Goal: Information Seeking & Learning: Learn about a topic

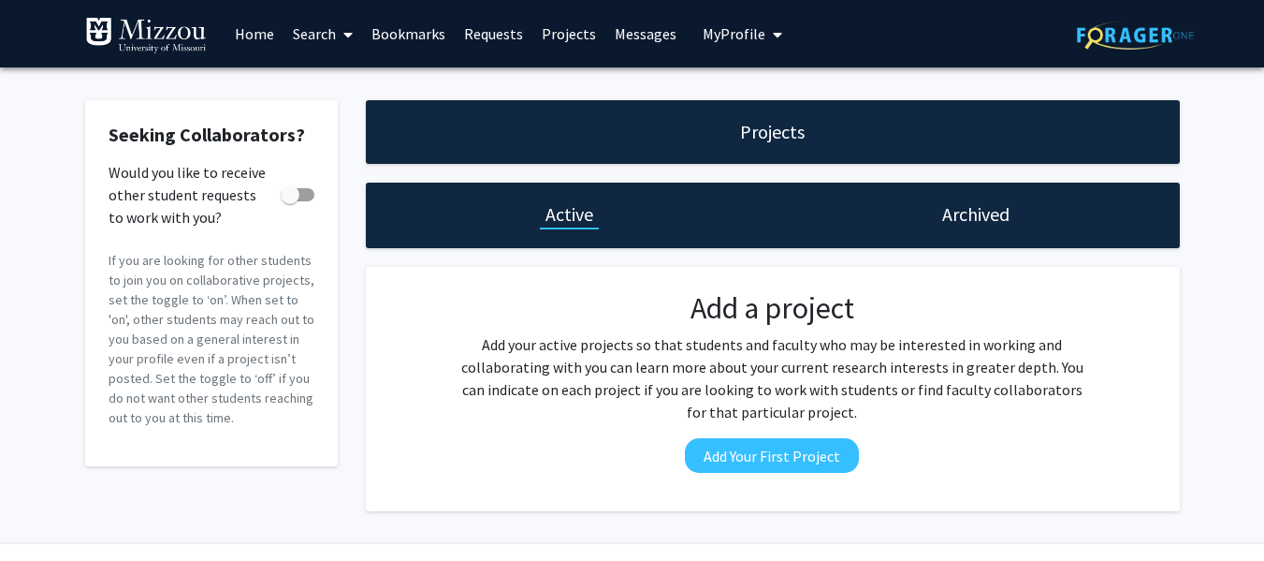
click at [338, 42] on span at bounding box center [344, 35] width 17 height 66
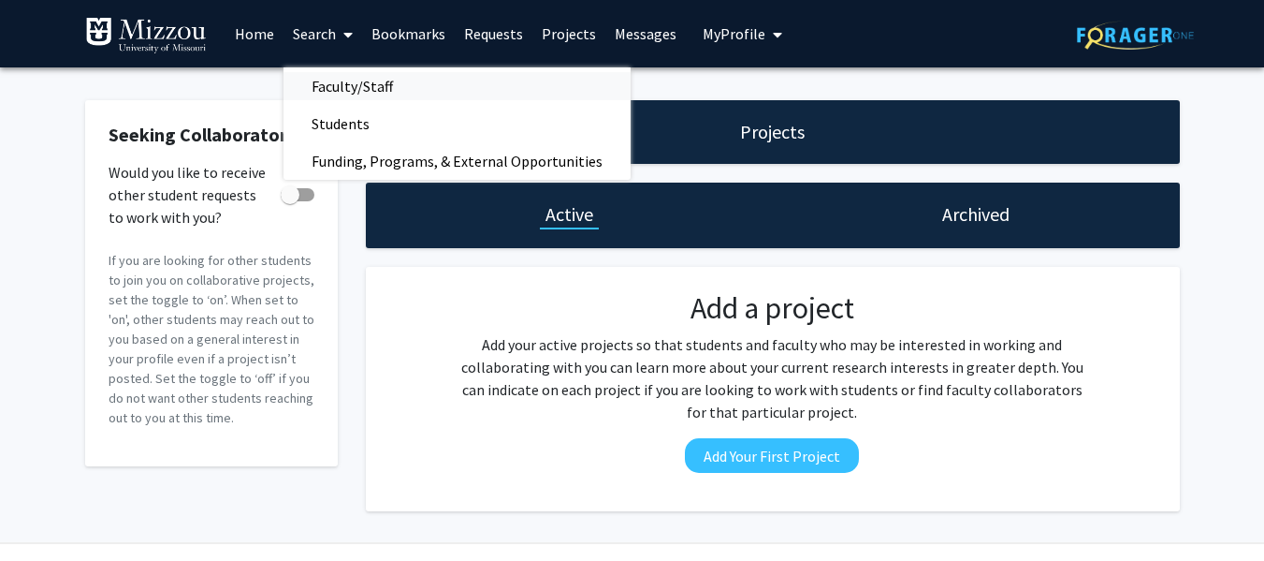
click at [383, 89] on span "Faculty/Staff" at bounding box center [353, 85] width 138 height 37
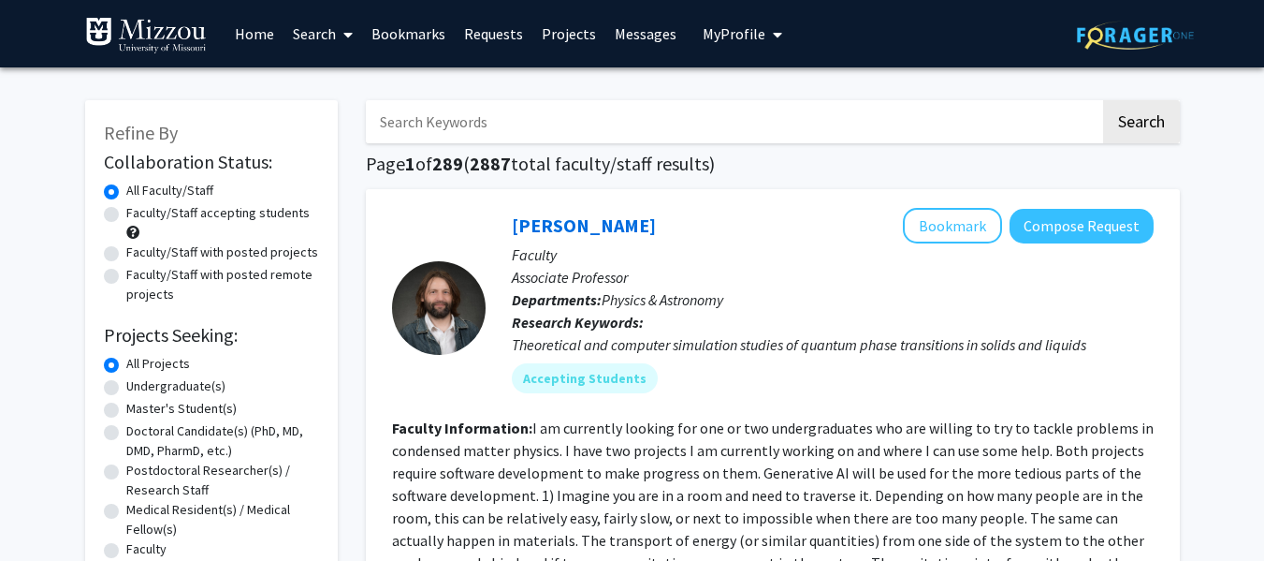
click at [766, 37] on span "My profile dropdown to access profile and logout" at bounding box center [774, 35] width 17 height 66
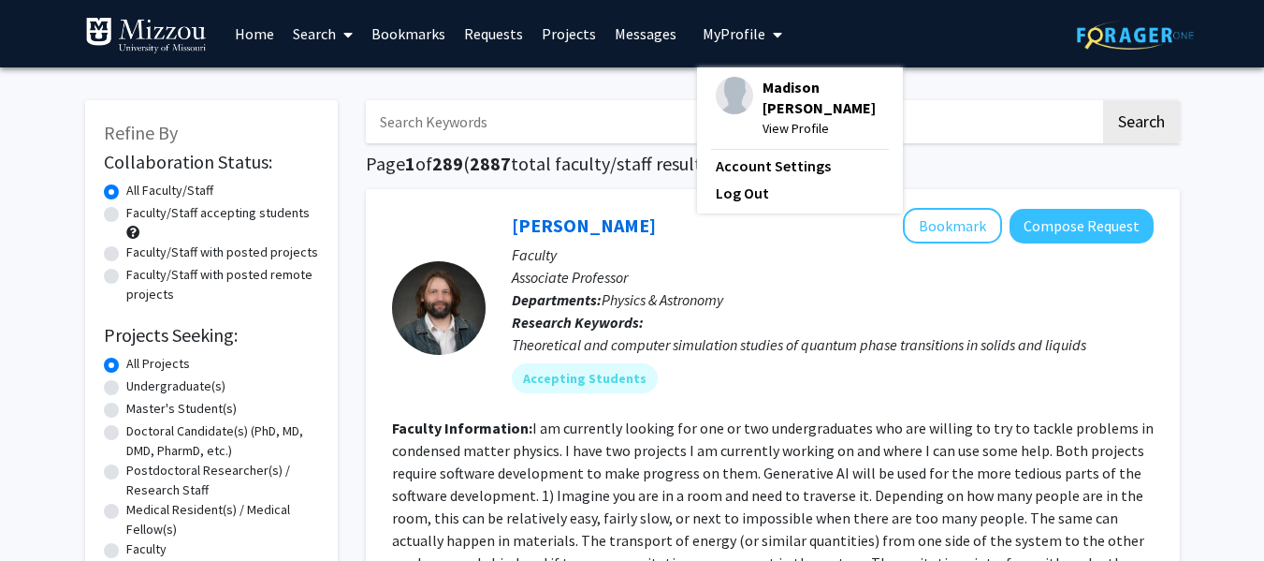
click at [745, 107] on div "Madison [PERSON_NAME] View Profile" at bounding box center [800, 108] width 168 height 62
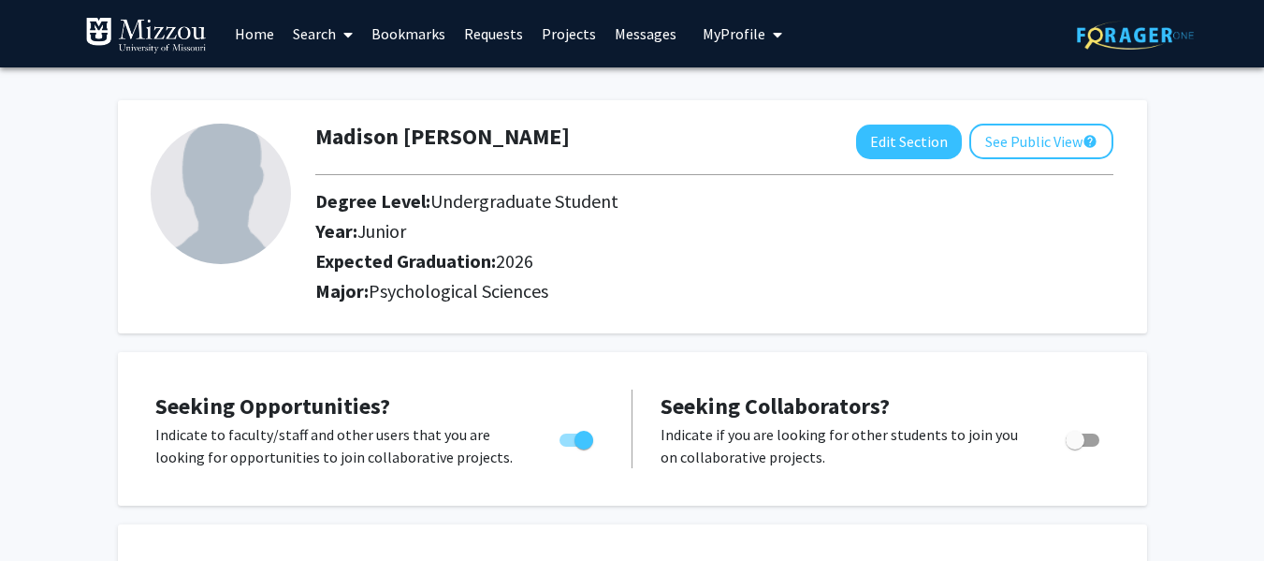
click at [520, 34] on link "Requests" at bounding box center [494, 34] width 78 height 66
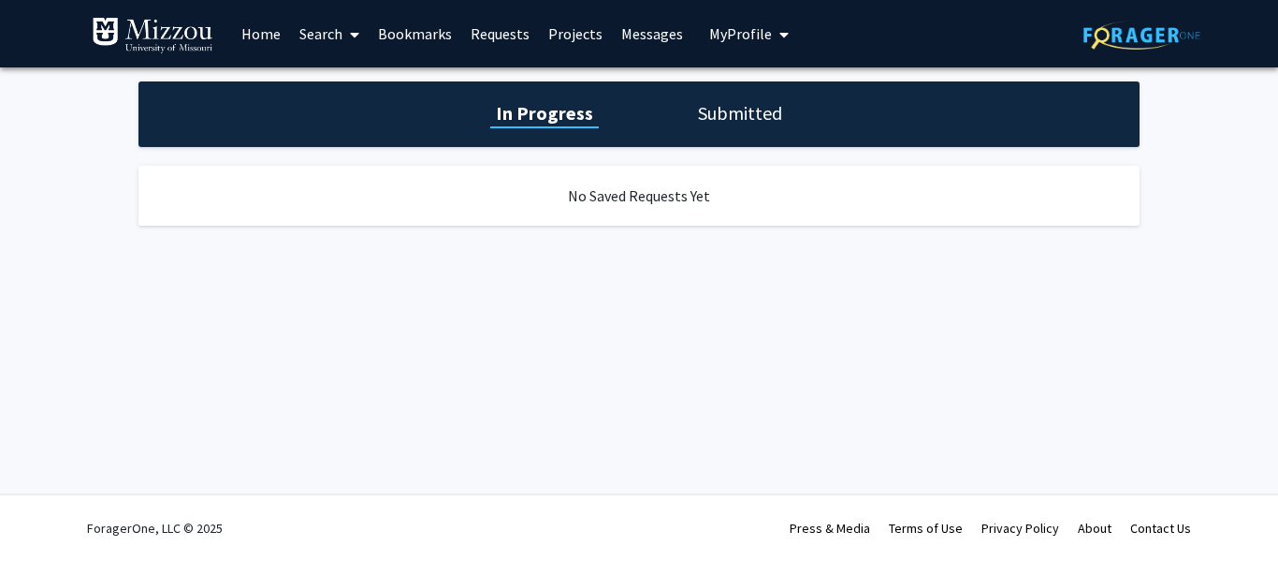
click at [573, 32] on link "Projects" at bounding box center [575, 34] width 73 height 66
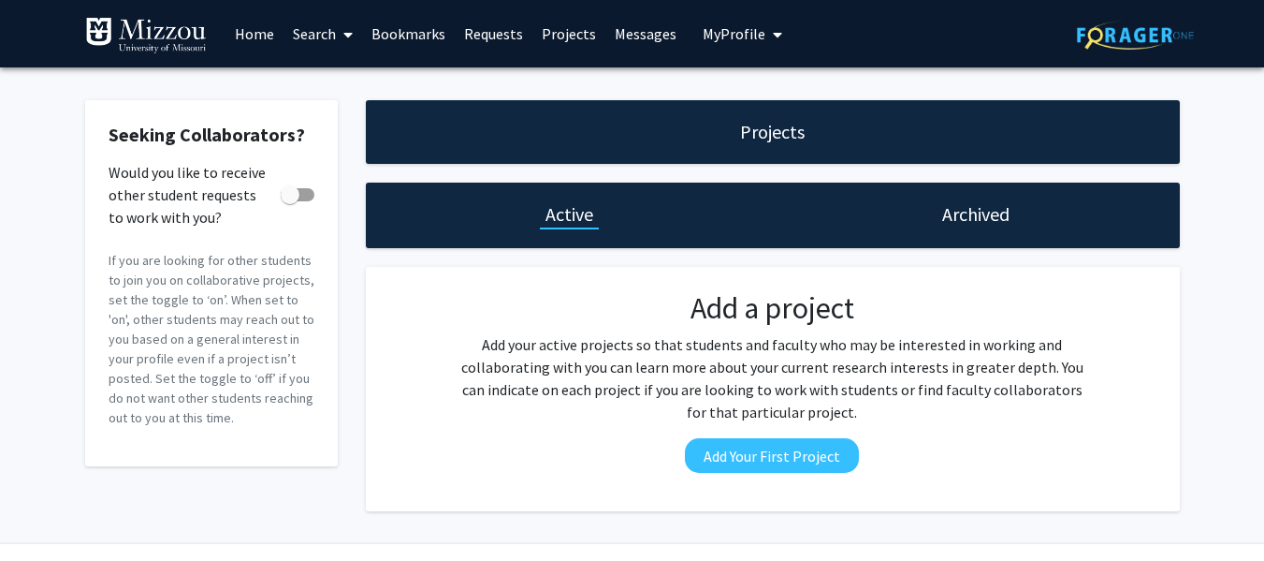
click at [411, 25] on link "Bookmarks" at bounding box center [408, 34] width 93 height 66
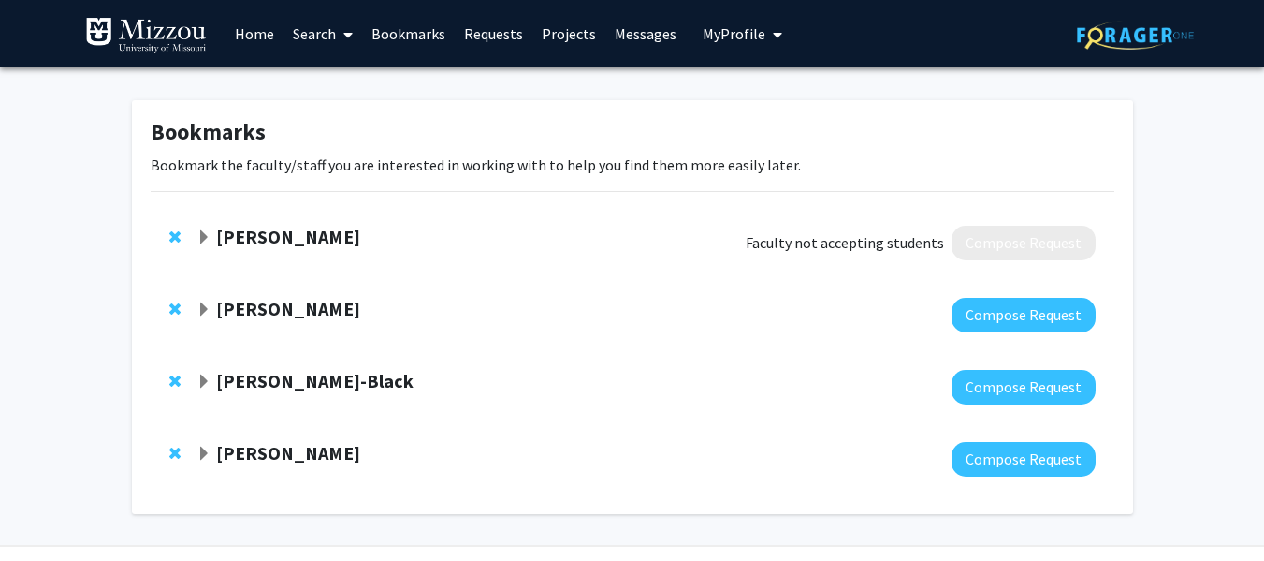
scroll to position [51, 0]
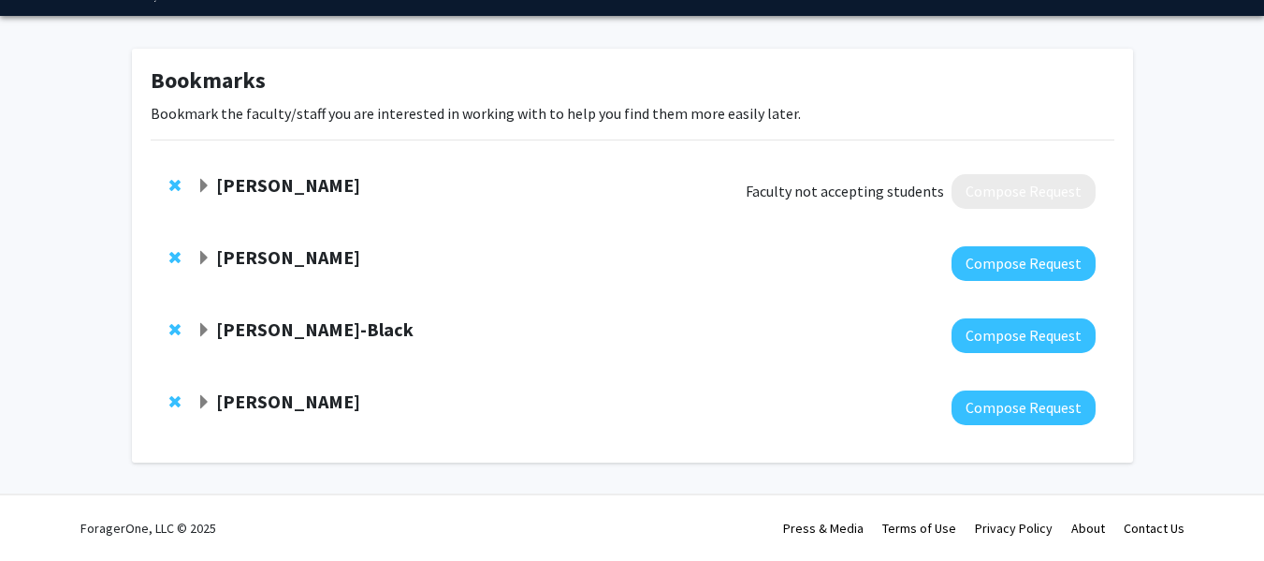
click at [205, 179] on span "Expand Jordan Booker Bookmark" at bounding box center [204, 186] width 15 height 15
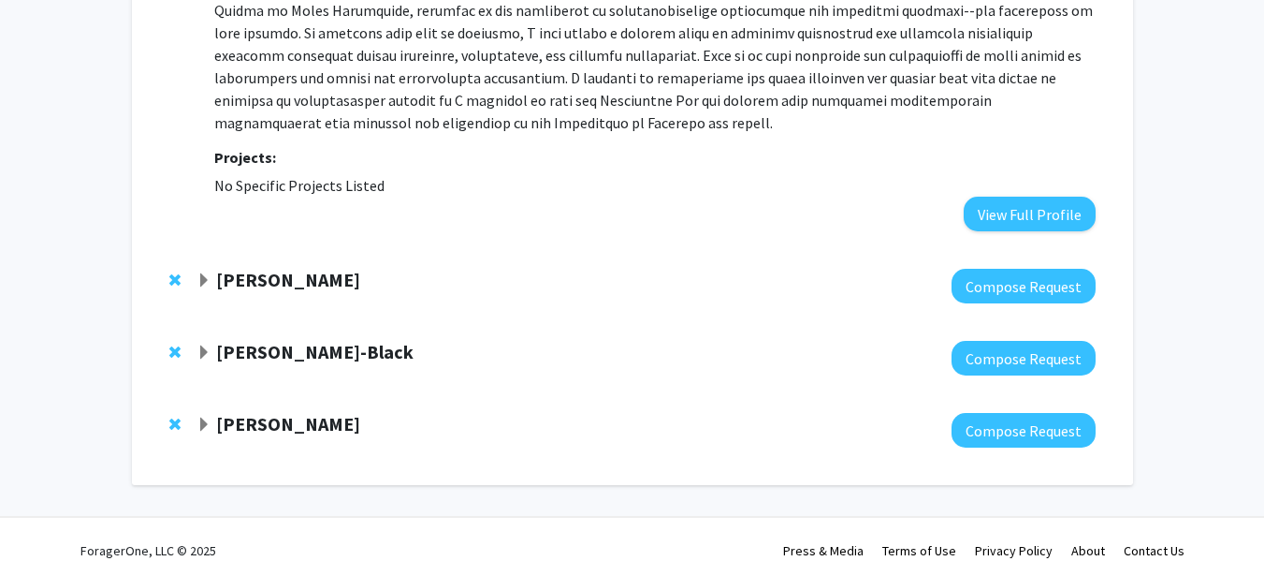
scroll to position [0, 0]
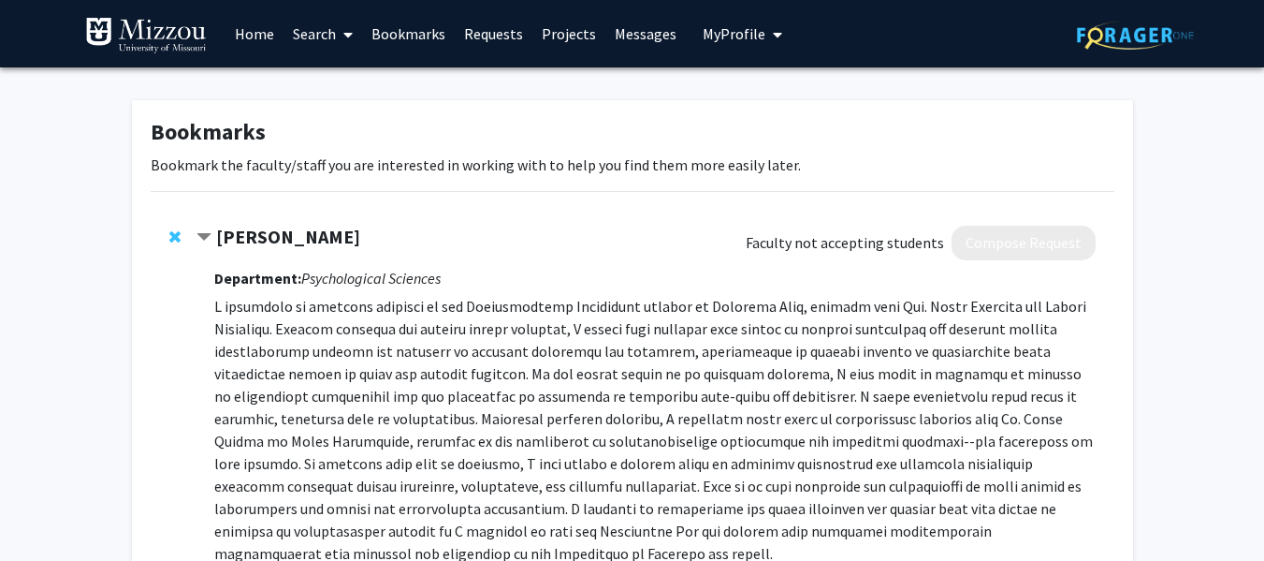
click at [216, 228] on strong "[PERSON_NAME]" at bounding box center [288, 236] width 144 height 23
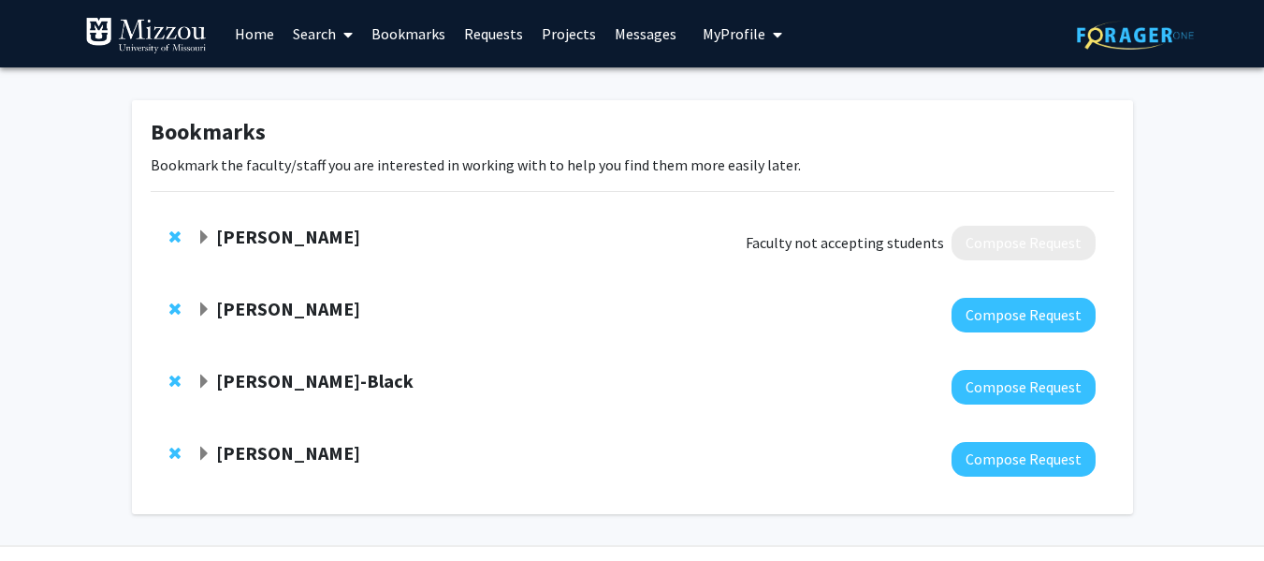
click at [183, 235] on div at bounding box center [178, 237] width 19 height 22
click at [226, 307] on strong "[PERSON_NAME]" at bounding box center [288, 308] width 144 height 23
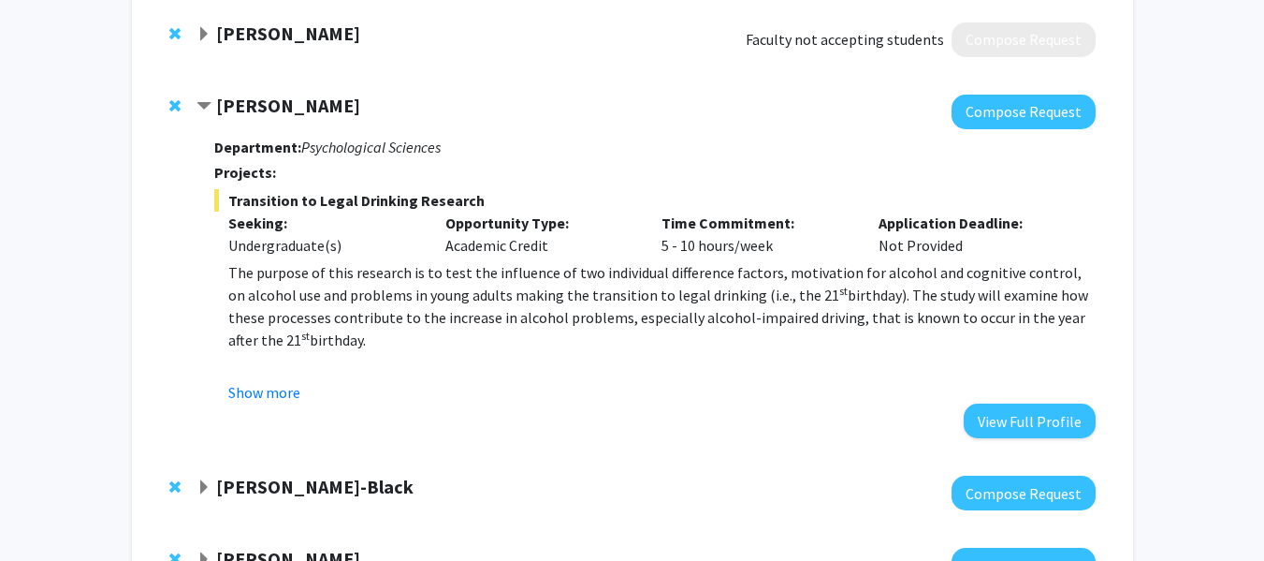
scroll to position [360, 0]
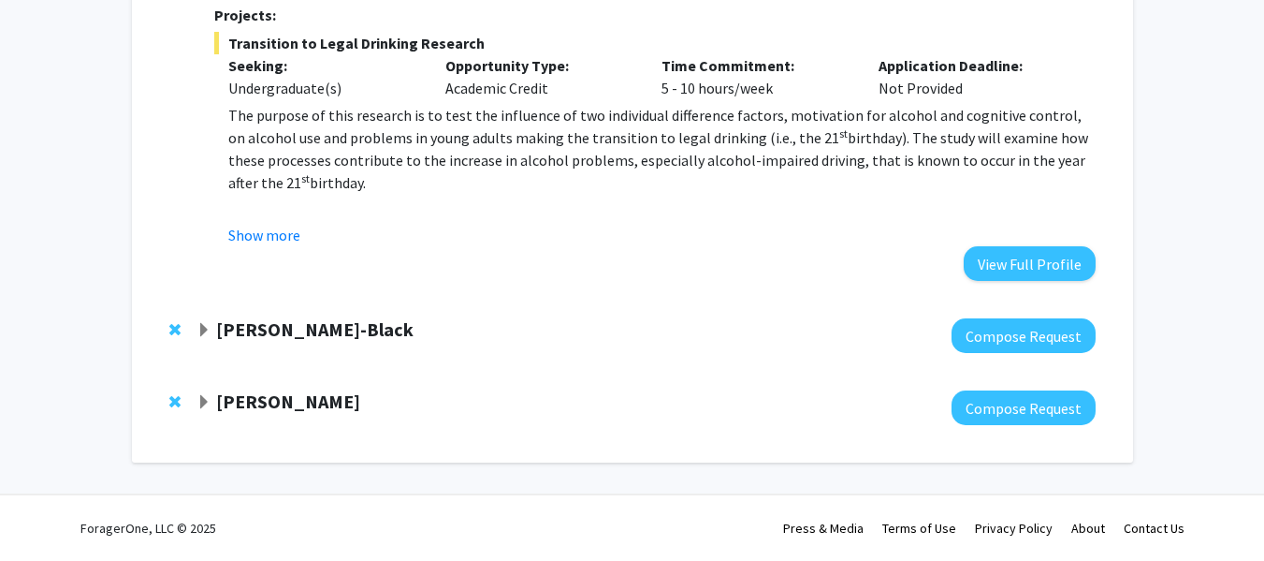
click at [291, 387] on div "[PERSON_NAME] Compose Request" at bounding box center [633, 408] width 964 height 72
click at [222, 332] on strong "[PERSON_NAME]-Black" at bounding box center [314, 328] width 197 height 23
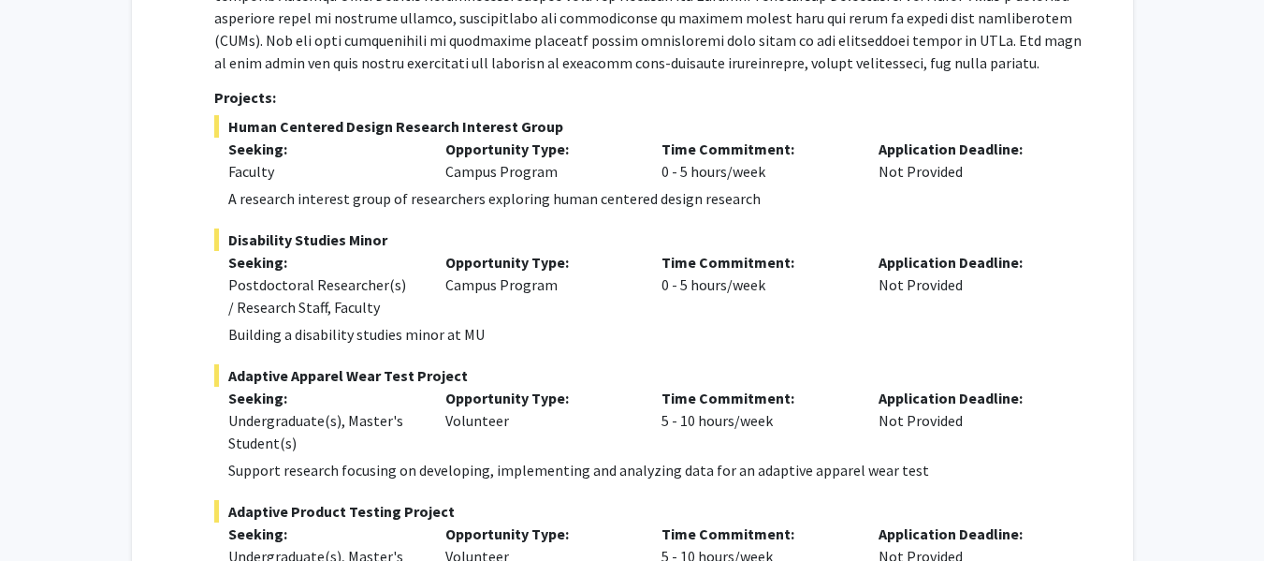
scroll to position [1332, 0]
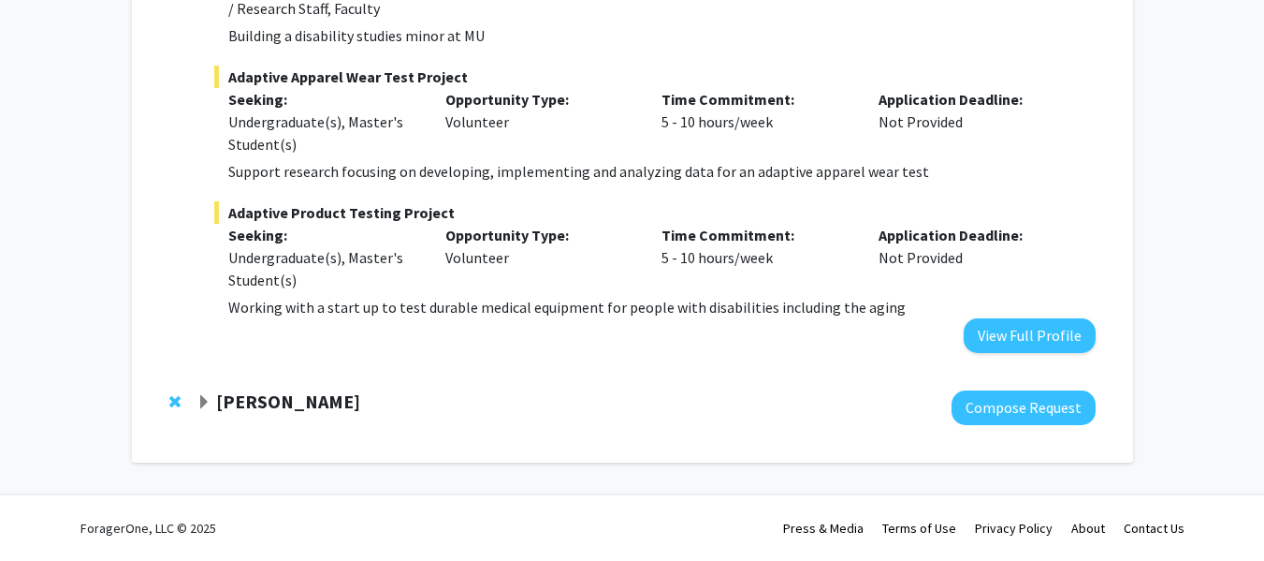
click at [329, 404] on strong "[PERSON_NAME]" at bounding box center [288, 400] width 144 height 23
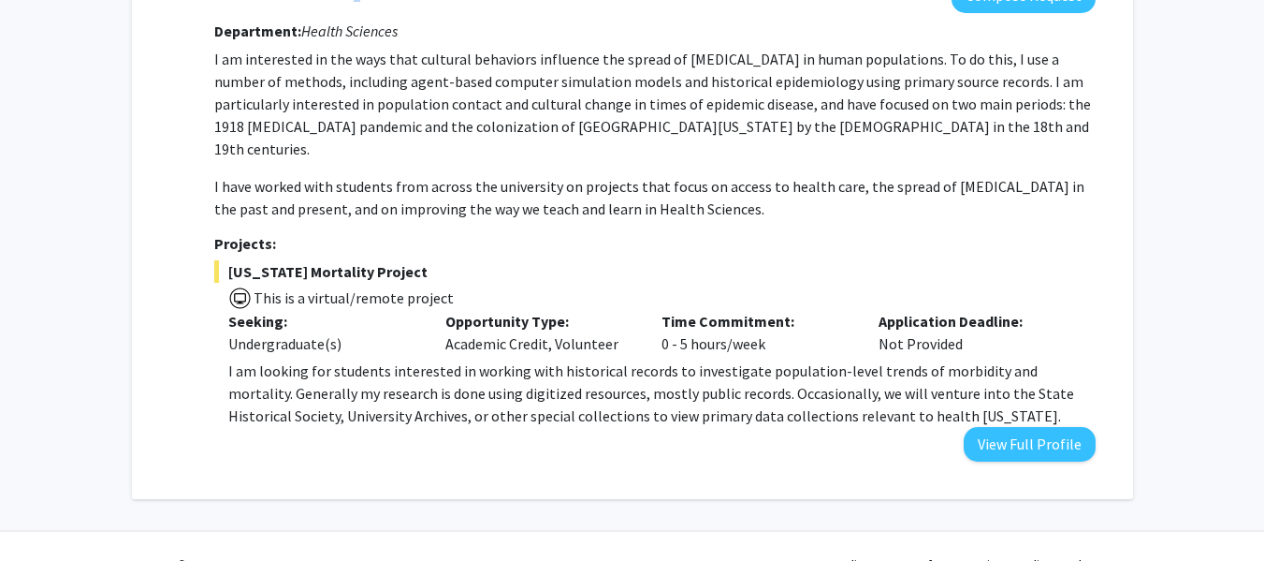
scroll to position [1758, 0]
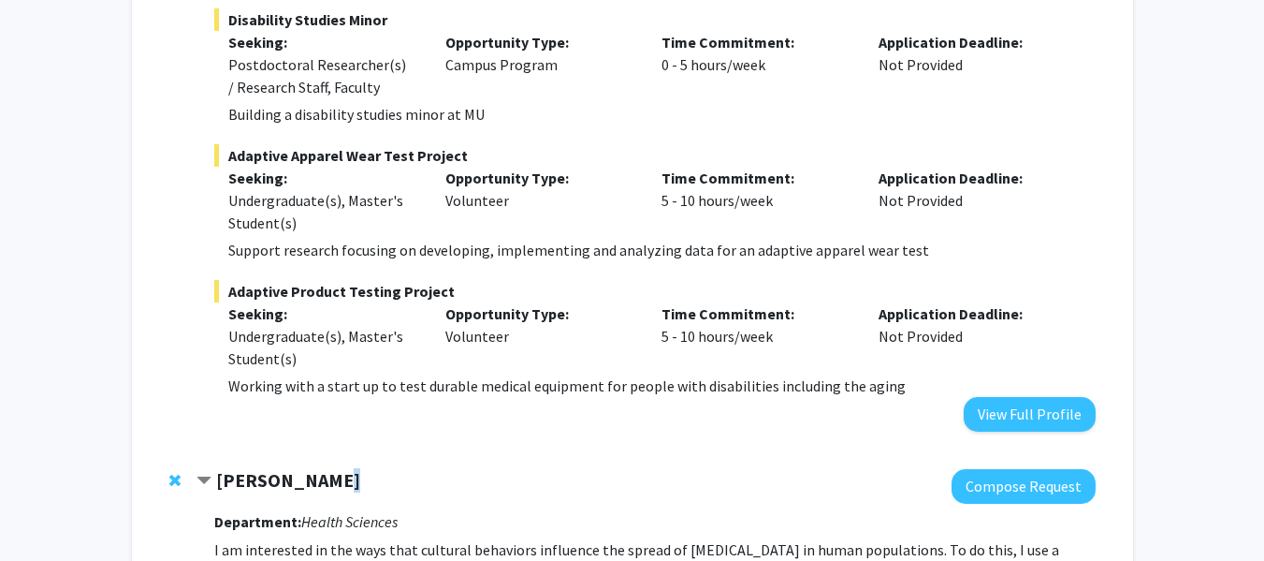
click at [725, 470] on div at bounding box center [646, 486] width 899 height 35
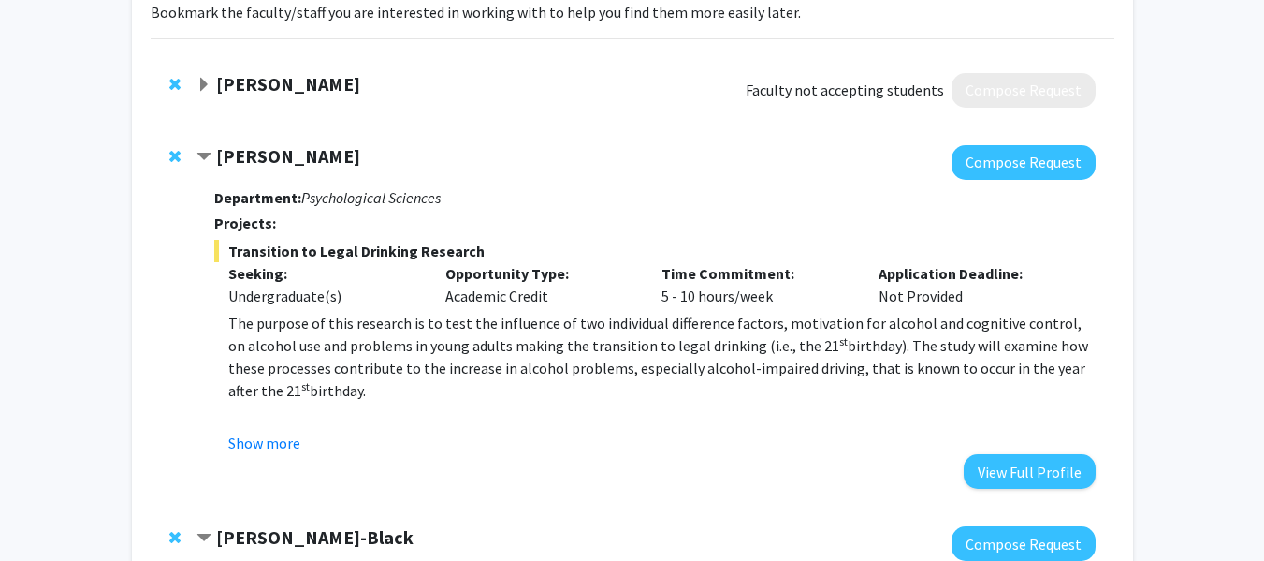
scroll to position [145, 0]
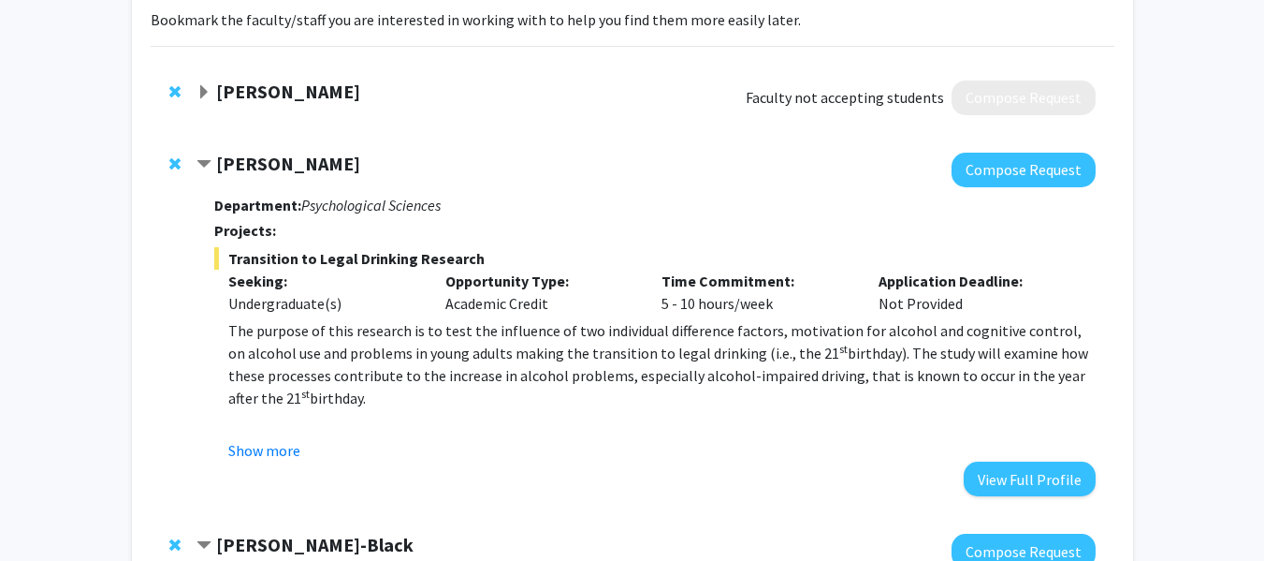
click at [295, 96] on strong "[PERSON_NAME]" at bounding box center [288, 91] width 144 height 23
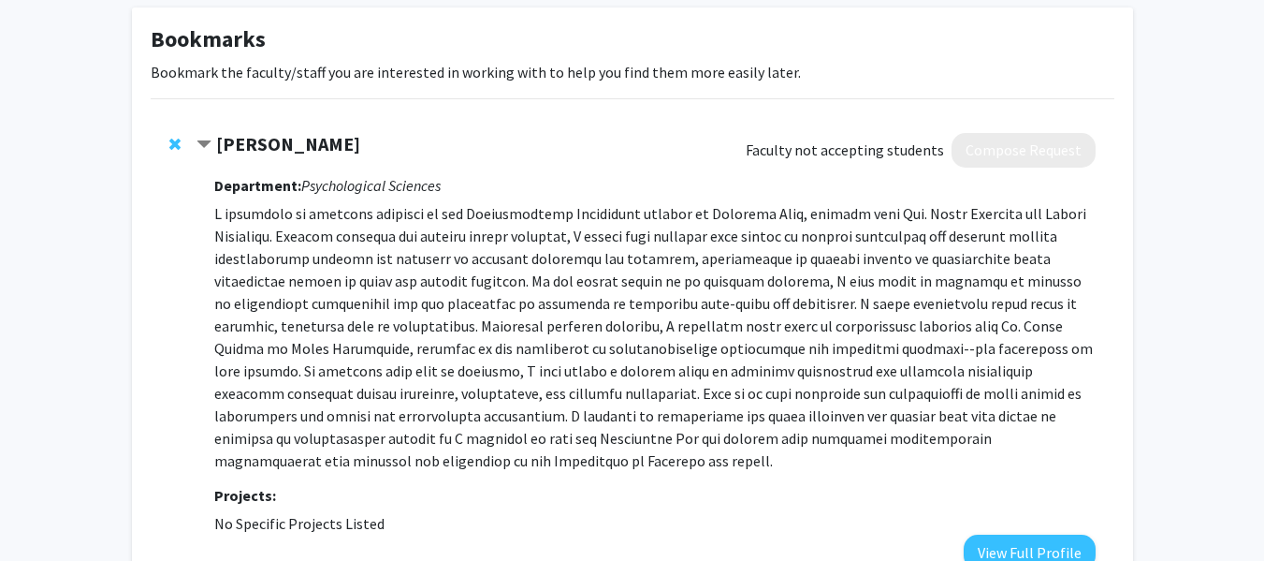
scroll to position [0, 0]
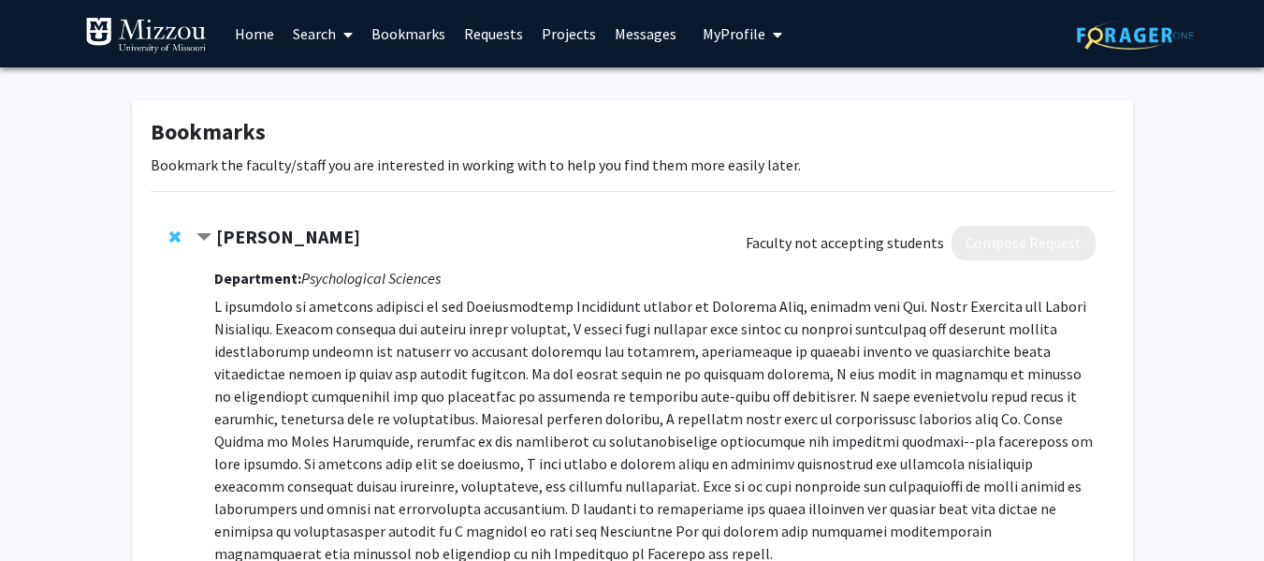
click at [197, 238] on span "Contract Jordan Booker Bookmark" at bounding box center [204, 237] width 15 height 15
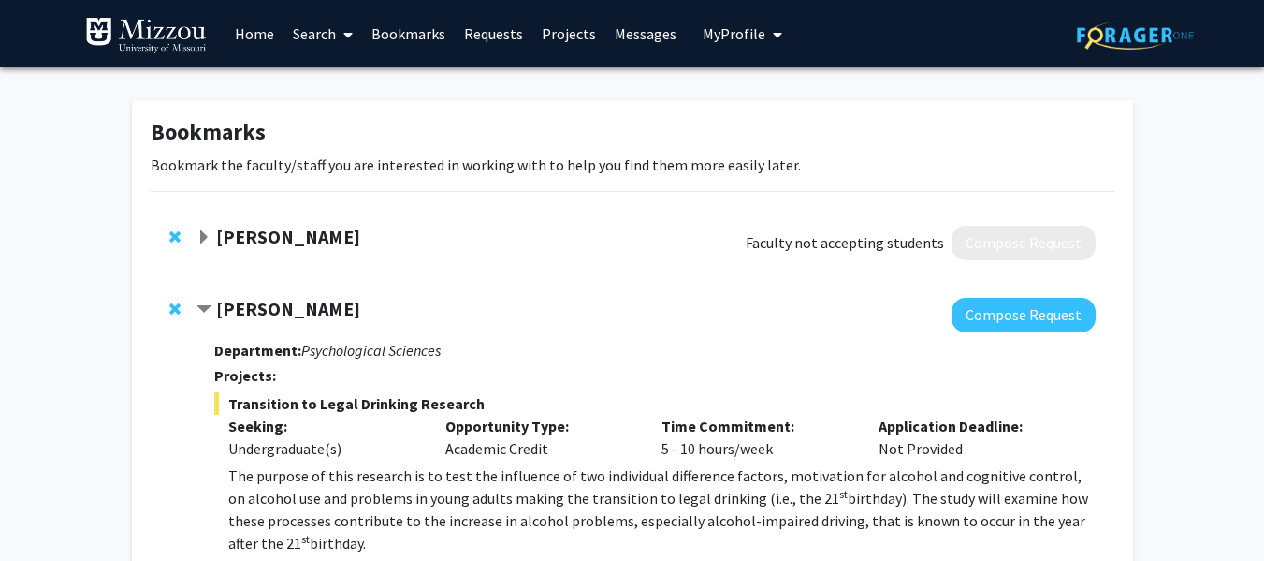
click at [171, 236] on span "Remove Jordan Booker from bookmarks" at bounding box center [174, 236] width 11 height 15
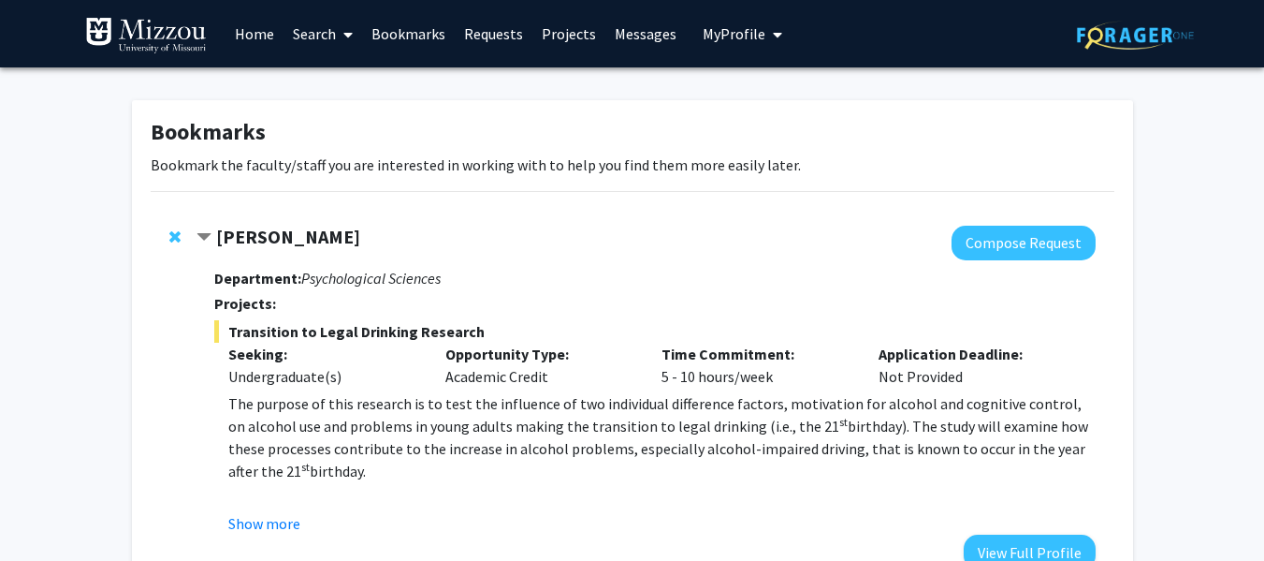
click at [193, 43] on img at bounding box center [146, 35] width 122 height 37
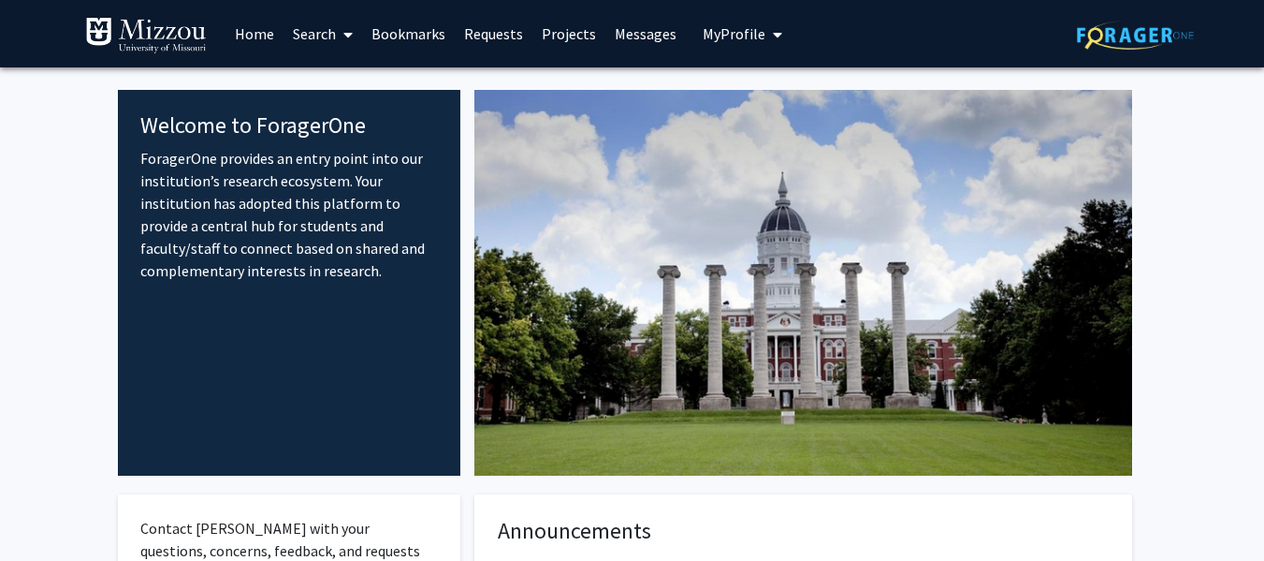
click at [344, 32] on icon at bounding box center [347, 34] width 9 height 15
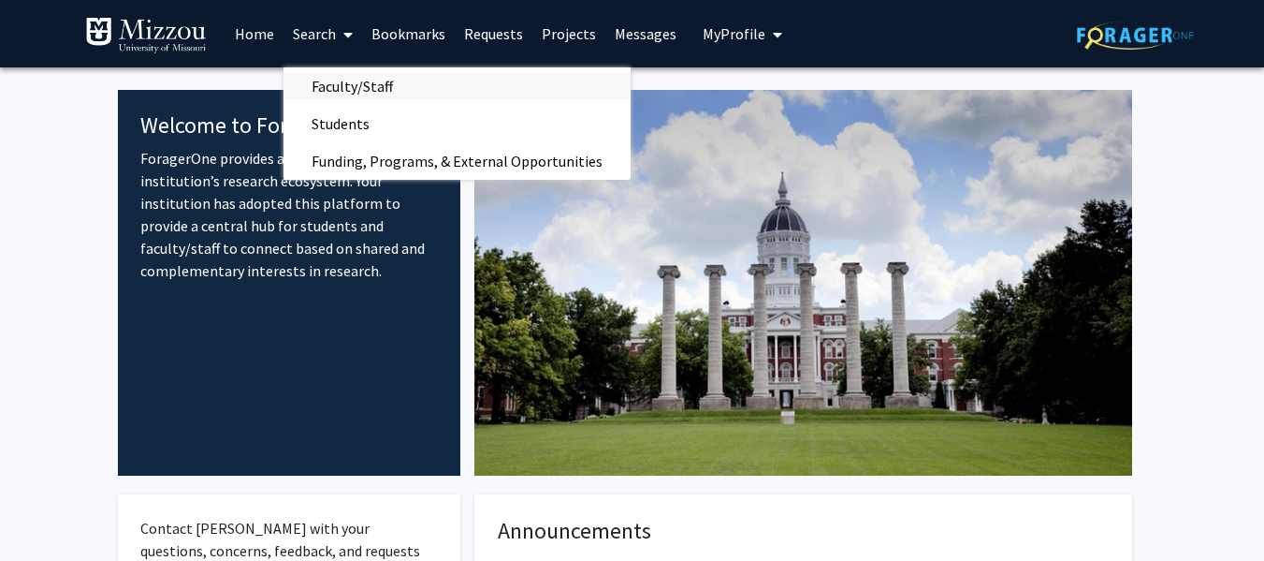
click at [349, 85] on span "Faculty/Staff" at bounding box center [353, 85] width 138 height 37
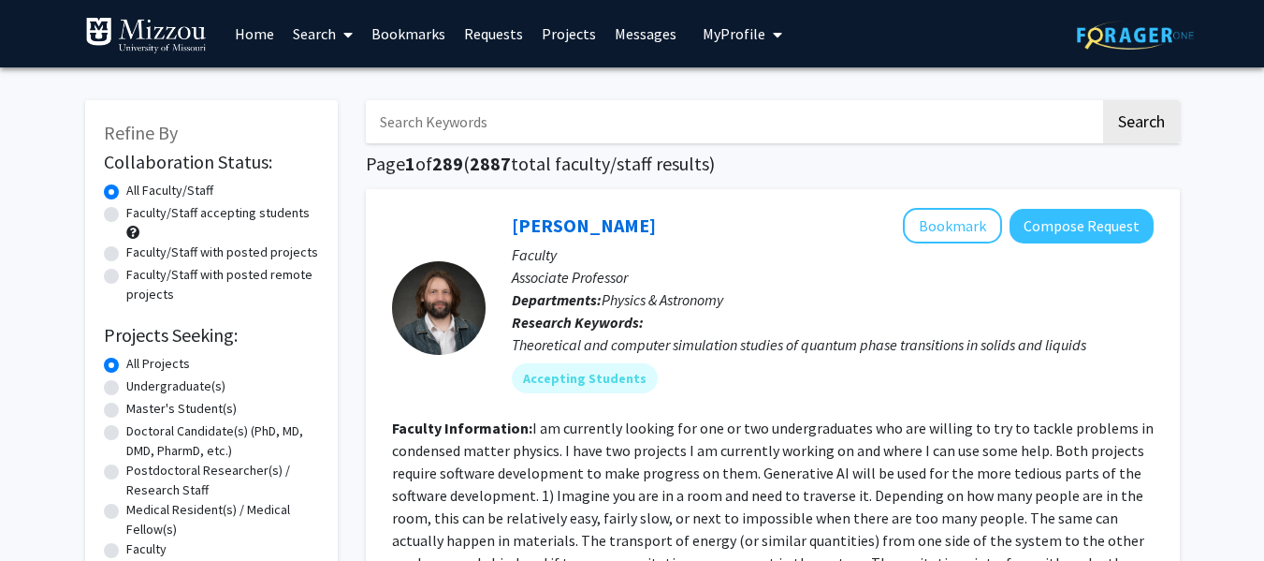
drag, startPoint x: 113, startPoint y: 218, endPoint x: 112, endPoint y: 242, distance: 24.4
click at [112, 242] on fg-radiogroup "Collaboration Status All Faculty/Staff Collaboration Status Faculty/Staff accep…" at bounding box center [211, 243] width 215 height 124
click at [126, 253] on label "Faculty/Staff with posted projects" at bounding box center [222, 252] width 192 height 20
click at [126, 253] on input "Faculty/Staff with posted projects" at bounding box center [132, 248] width 12 height 12
radio input "true"
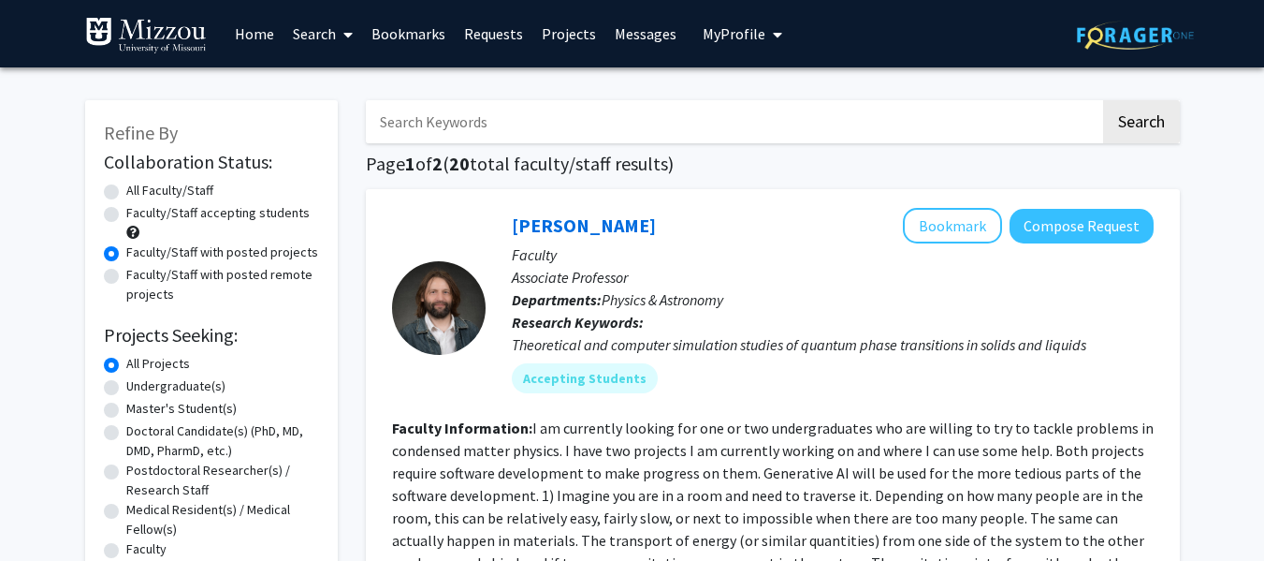
click at [126, 279] on label "Faculty/Staff with posted remote projects" at bounding box center [222, 284] width 193 height 39
click at [126, 277] on input "Faculty/Staff with posted remote projects" at bounding box center [132, 271] width 12 height 12
radio input "true"
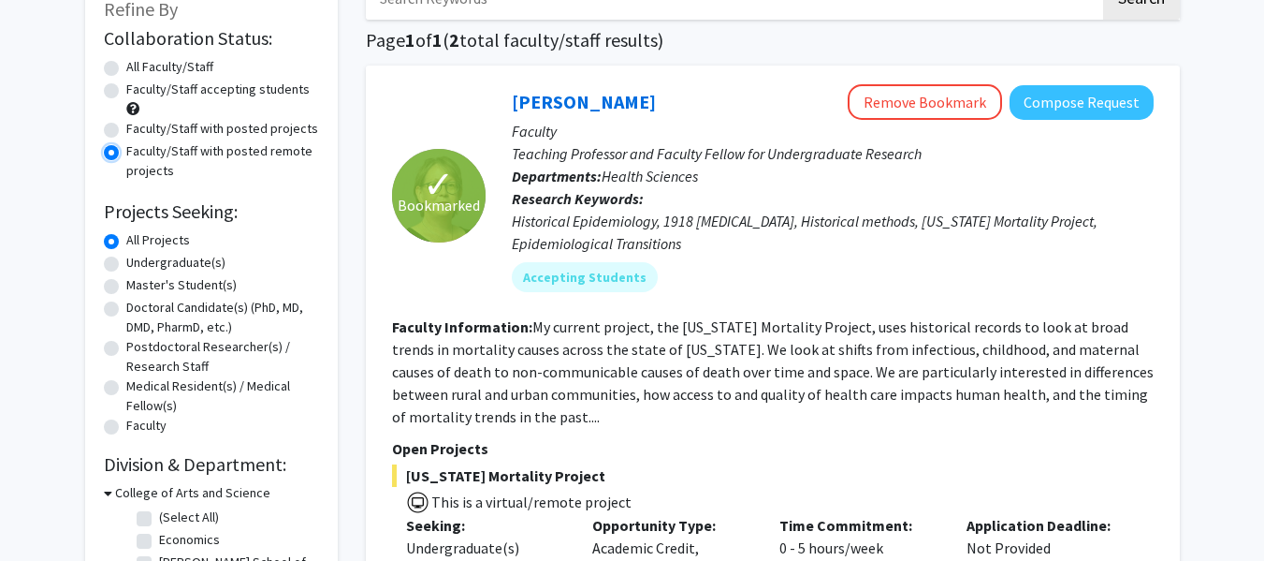
scroll to position [137, 0]
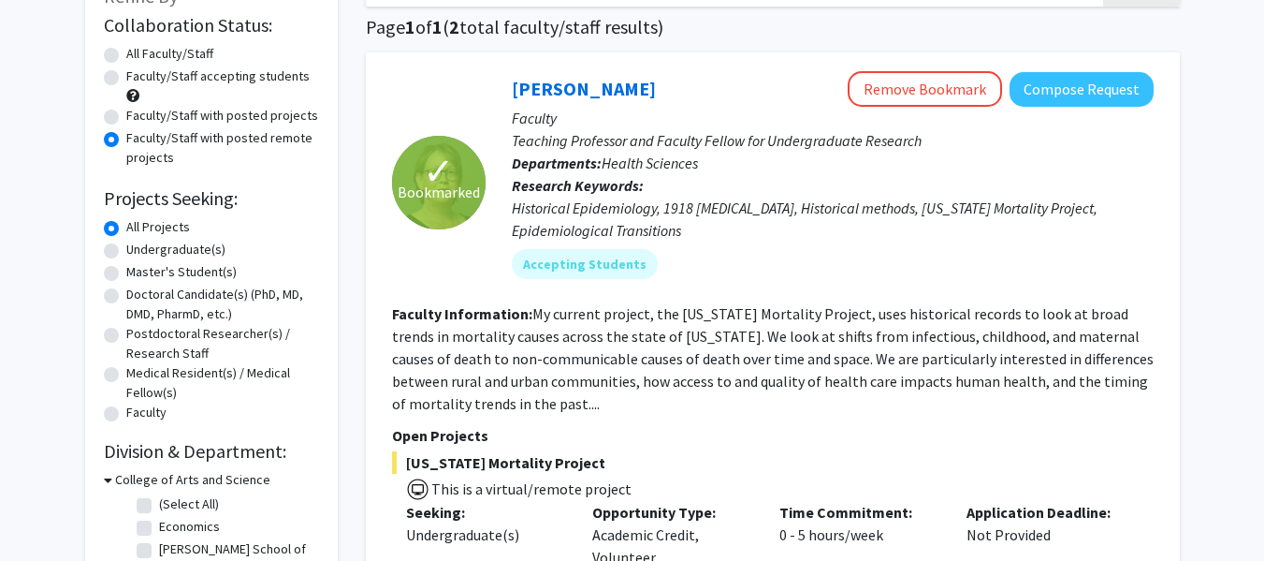
click at [126, 249] on label "Undergraduate(s)" at bounding box center [175, 250] width 99 height 20
click at [126, 249] on input "Undergraduate(s)" at bounding box center [132, 246] width 12 height 12
radio input "true"
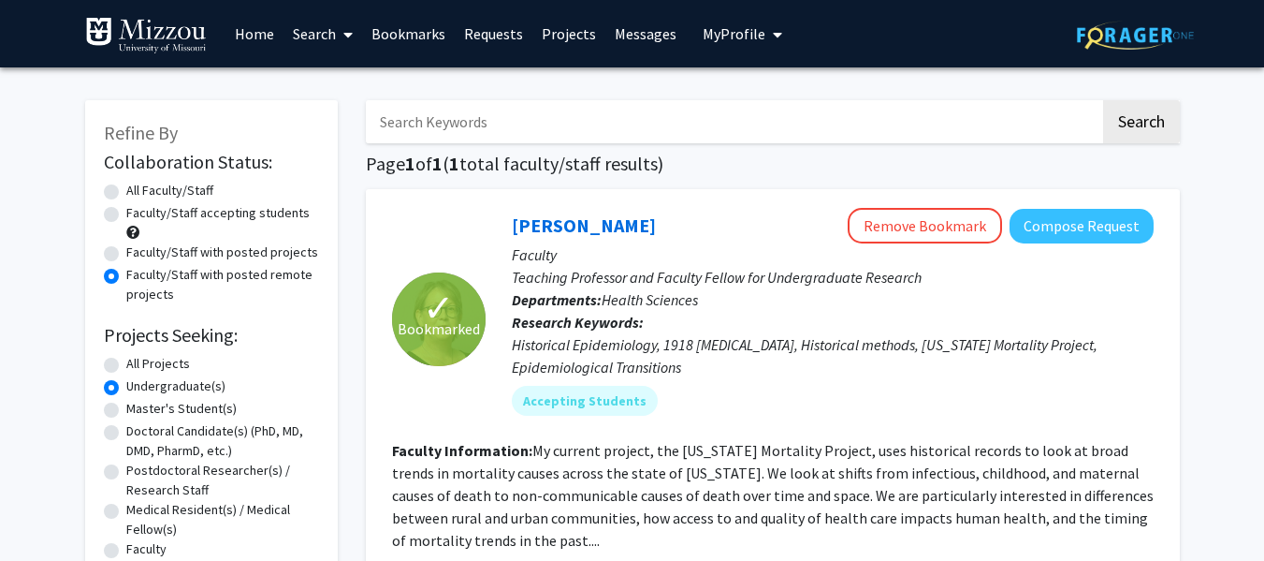
click at [126, 255] on label "Faculty/Staff with posted projects" at bounding box center [222, 252] width 192 height 20
click at [126, 255] on input "Faculty/Staff with posted projects" at bounding box center [132, 248] width 12 height 12
radio input "true"
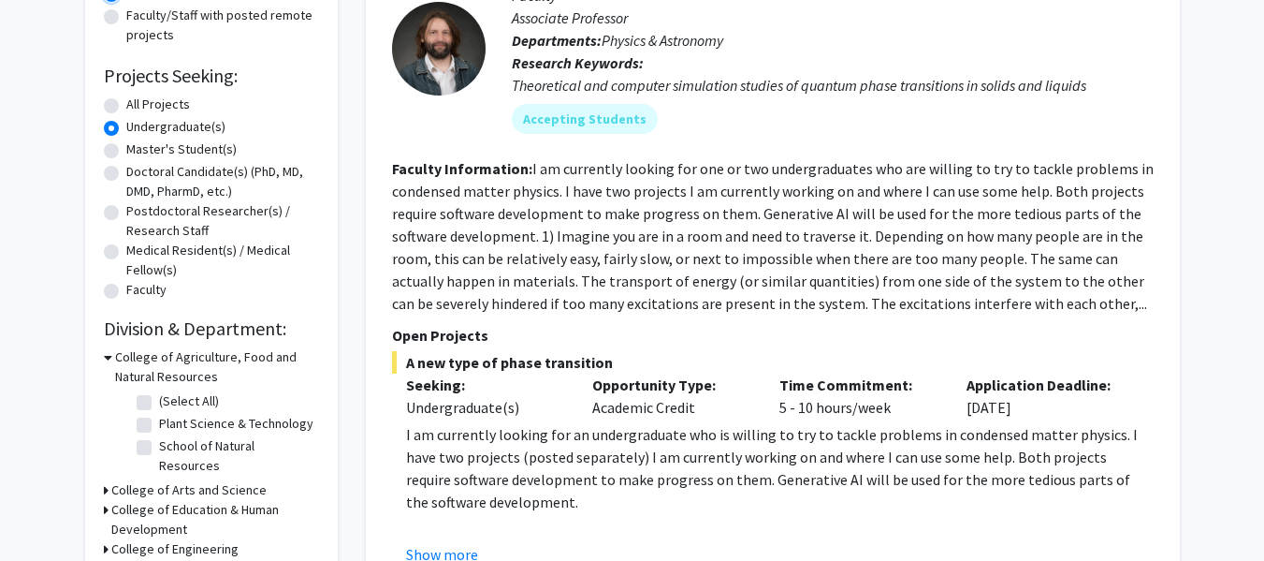
scroll to position [195, 0]
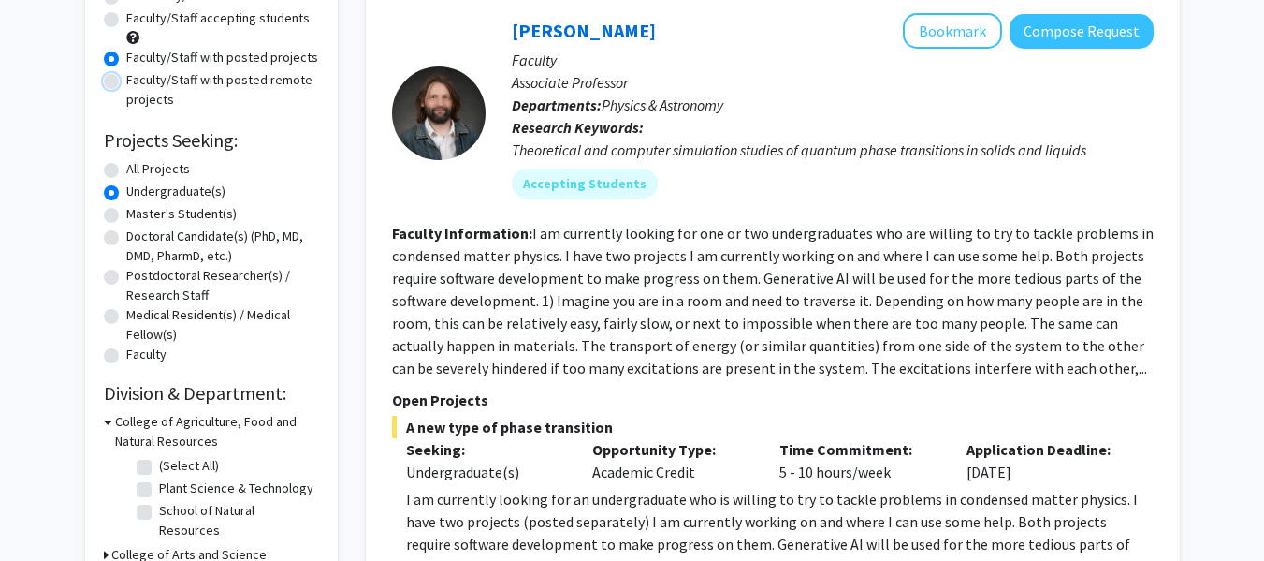
click at [126, 70] on input "Faculty/Staff with posted remote projects" at bounding box center [132, 76] width 12 height 12
radio input "true"
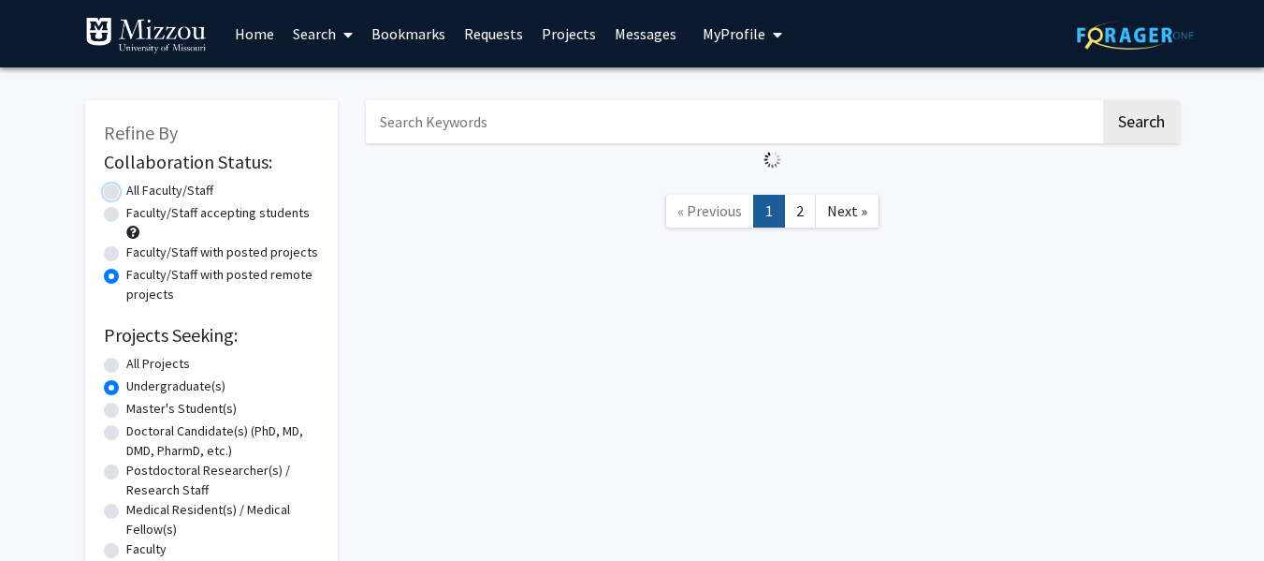
click at [126, 181] on input "All Faculty/Staff" at bounding box center [132, 187] width 12 height 12
radio input "true"
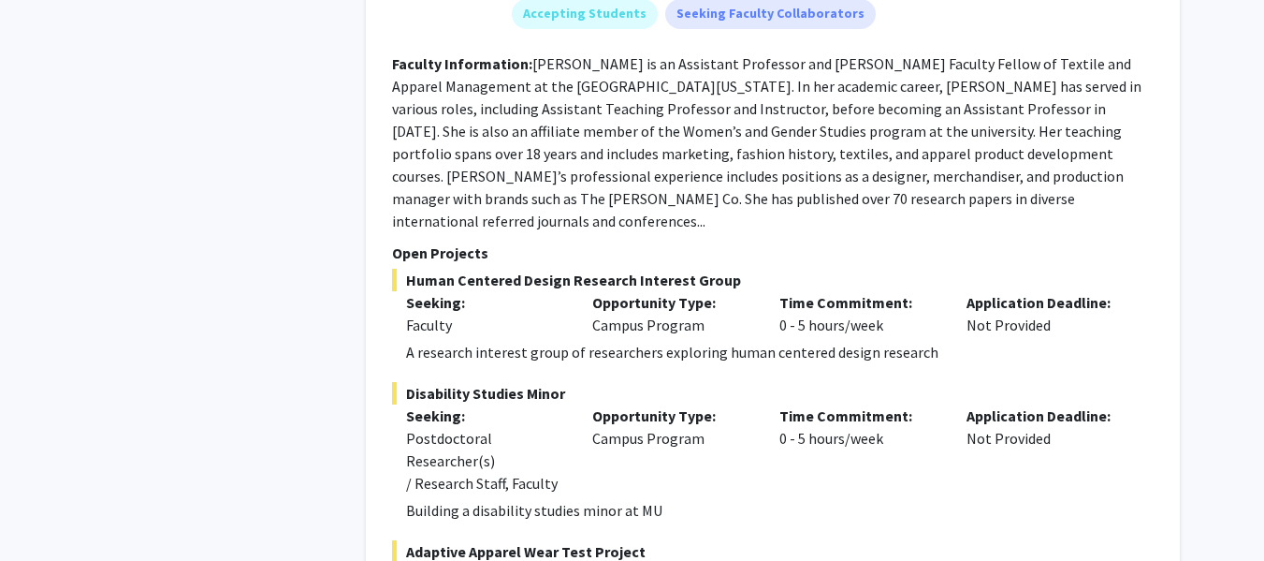
scroll to position [8194, 0]
